Goal: Transaction & Acquisition: Purchase product/service

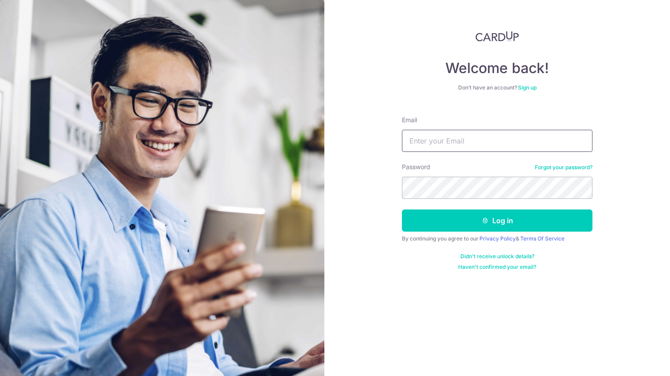
type input "l"
type input "[EMAIL_ADDRESS][DOMAIN_NAME]"
click at [497, 221] on button "Log in" at bounding box center [497, 220] width 190 height 22
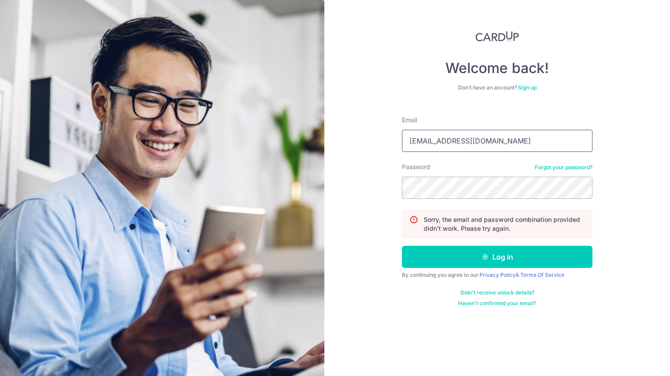
type input "[EMAIL_ADDRESS][DOMAIN_NAME]"
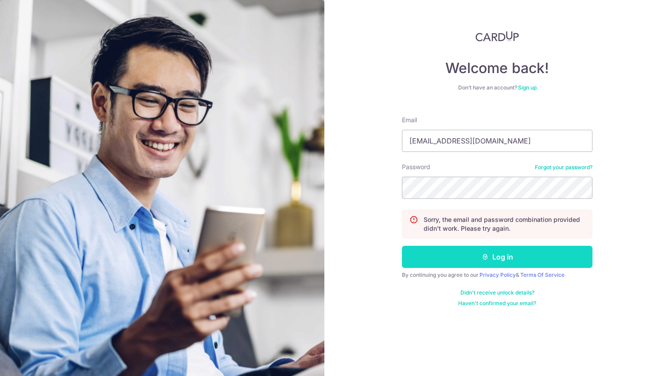
click at [487, 261] on button "Log in" at bounding box center [497, 257] width 190 height 22
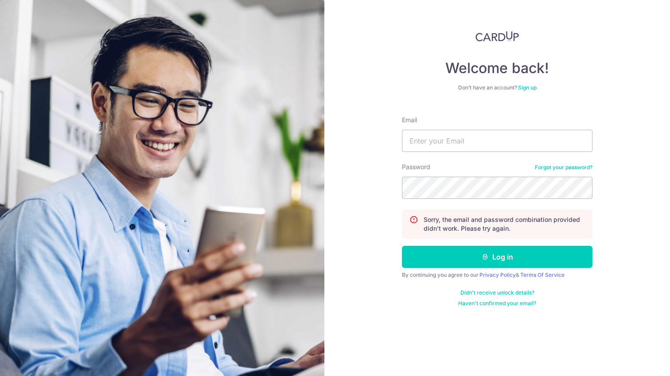
click at [563, 167] on link "Forgot your password?" at bounding box center [563, 167] width 58 height 7
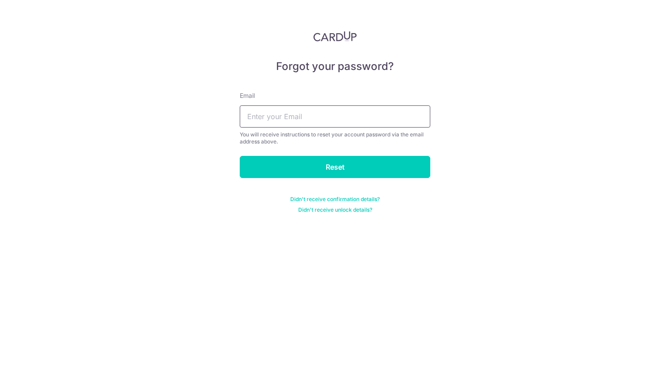
click at [373, 119] on input "text" at bounding box center [335, 116] width 190 height 22
type input "Lea_ALinker@icloud.com"
click at [335, 167] on input "Reset" at bounding box center [335, 167] width 190 height 22
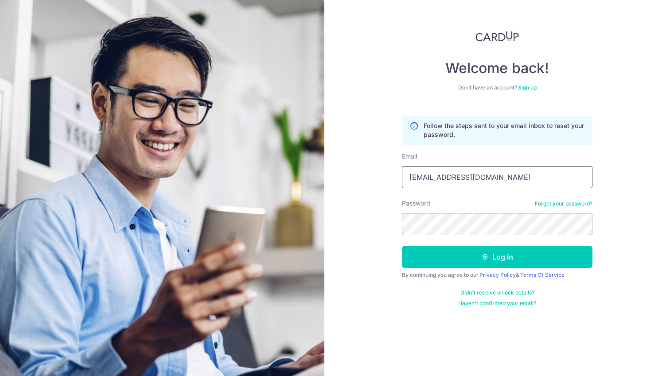
type input "[EMAIL_ADDRESS][DOMAIN_NAME]"
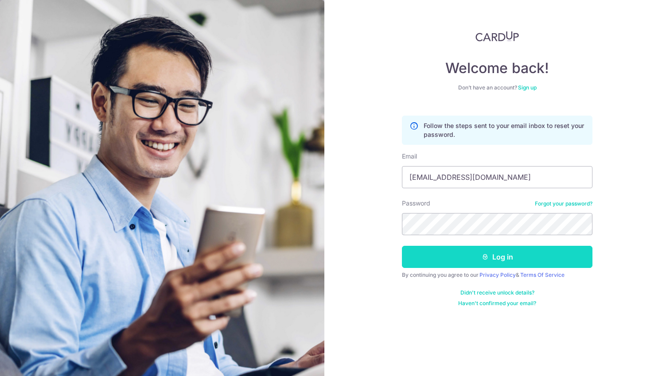
click at [509, 256] on button "Log in" at bounding box center [497, 257] width 190 height 22
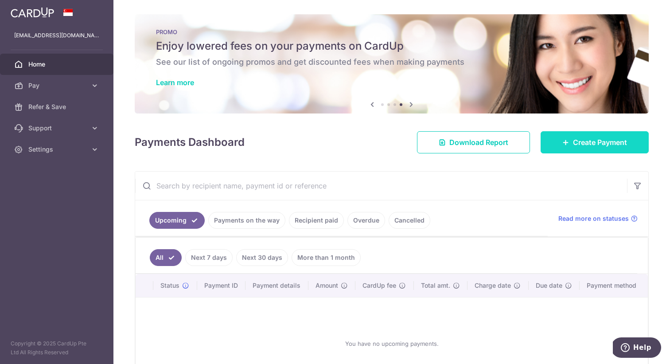
click at [597, 144] on span "Create Payment" at bounding box center [600, 142] width 54 height 11
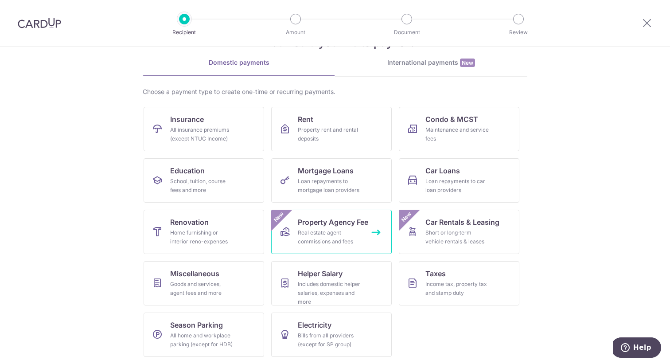
scroll to position [33, 0]
click at [323, 287] on div "Includes domestic helper salaries, expenses and more" at bounding box center [330, 292] width 64 height 27
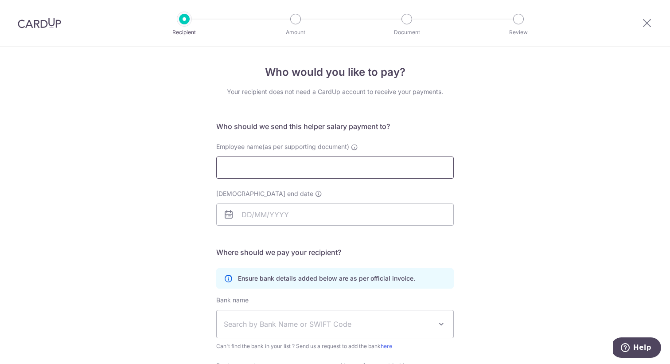
click at [268, 170] on input "Employee name(as per supporting document)" at bounding box center [334, 167] width 237 height 22
type input "[PERSON_NAME]"
click at [306, 216] on input "[DEMOGRAPHIC_DATA] end date" at bounding box center [334, 214] width 237 height 22
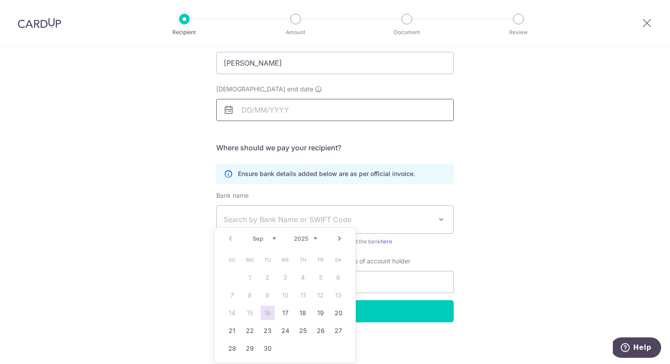
scroll to position [105, 0]
click at [167, 161] on div "Who would you like to pay? Your recipient does not need a CardUp account to rec…" at bounding box center [335, 153] width 670 height 422
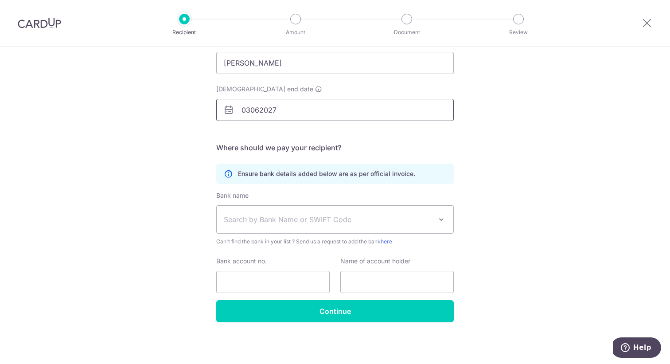
click at [287, 111] on input "03062027" at bounding box center [334, 110] width 237 height 22
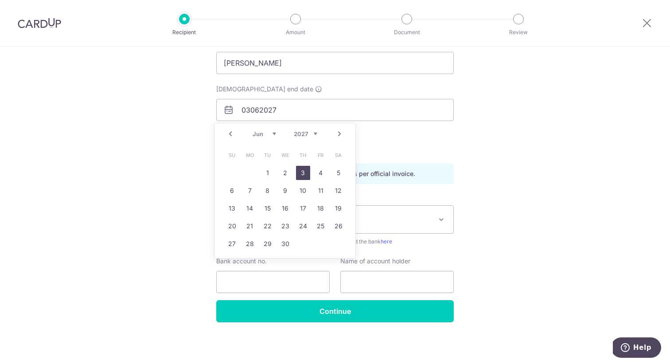
click at [305, 173] on link "3" at bounding box center [303, 173] width 14 height 14
type input "[DATE]"
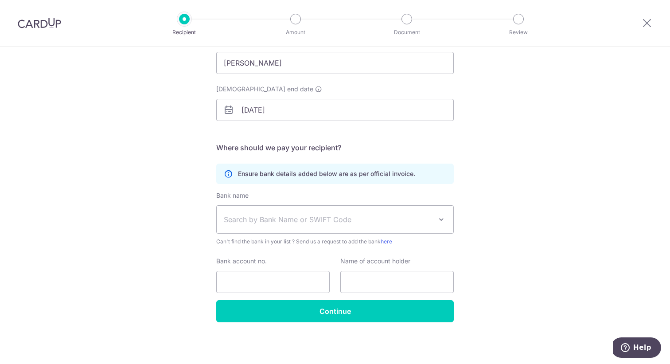
click at [257, 222] on span "Search by Bank Name or SWIFT Code" at bounding box center [328, 219] width 208 height 11
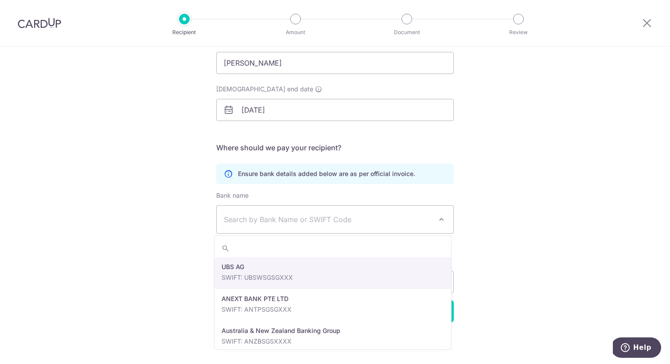
click at [596, 226] on div "Who would you like to pay? Your recipient does not need a CardUp account to rec…" at bounding box center [335, 153] width 670 height 422
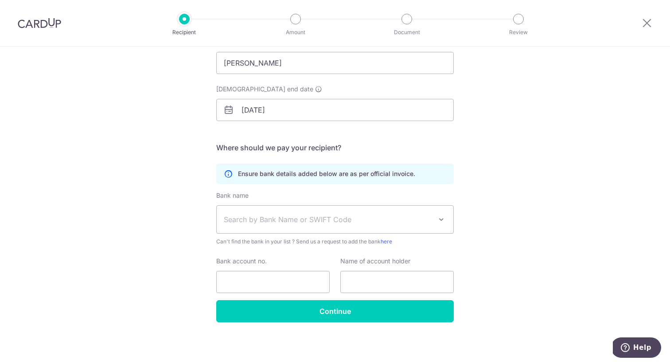
click at [246, 221] on span "Search by Bank Name or SWIFT Code" at bounding box center [328, 219] width 208 height 11
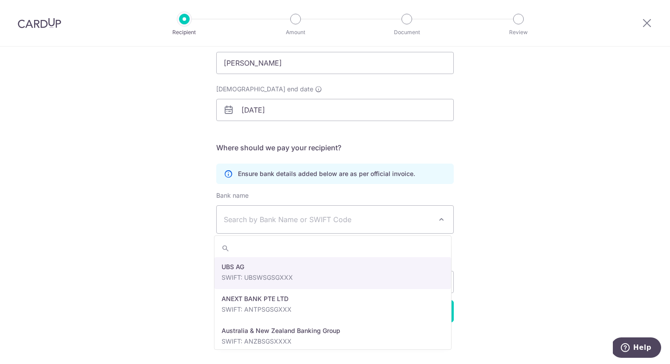
click at [583, 204] on div "Who would you like to pay? Your recipient does not need a CardUp account to rec…" at bounding box center [335, 153] width 670 height 422
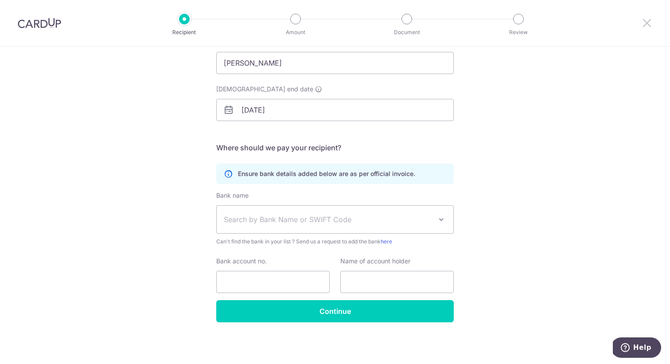
click at [649, 22] on icon at bounding box center [646, 22] width 11 height 11
